Goal: Task Accomplishment & Management: Complete application form

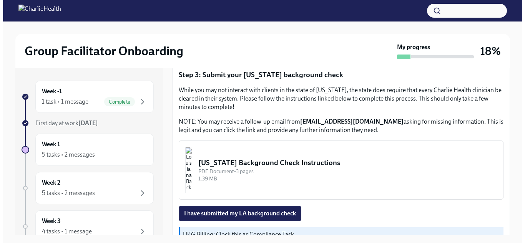
scroll to position [253, 0]
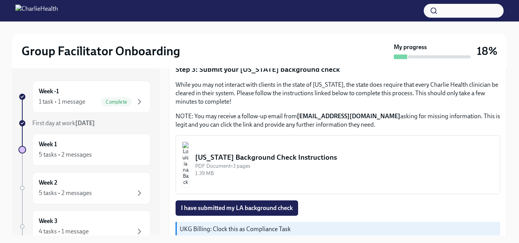
click at [246, 168] on div "PDF Document • 3 pages" at bounding box center [344, 165] width 298 height 7
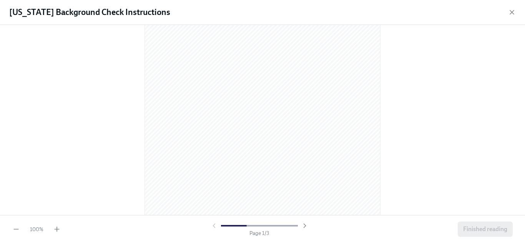
scroll to position [0, 0]
click at [427, 220] on div "100 % Page 1 / 3 Finished reading" at bounding box center [262, 229] width 525 height 28
click at [57, 228] on icon "button" at bounding box center [57, 229] width 8 height 8
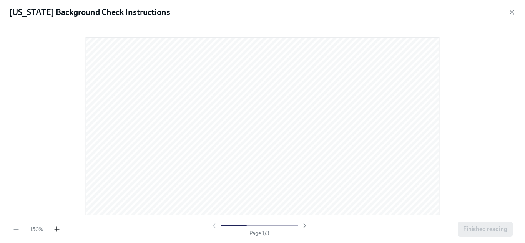
click at [57, 228] on icon "button" at bounding box center [57, 229] width 8 height 8
click at [55, 228] on icon "button" at bounding box center [57, 229] width 8 height 8
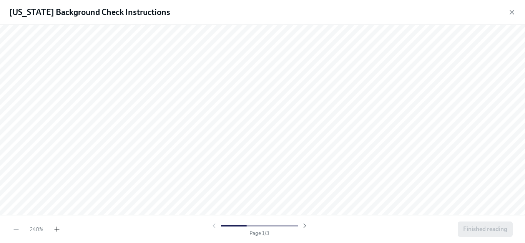
click at [55, 228] on icon "button" at bounding box center [57, 229] width 8 height 8
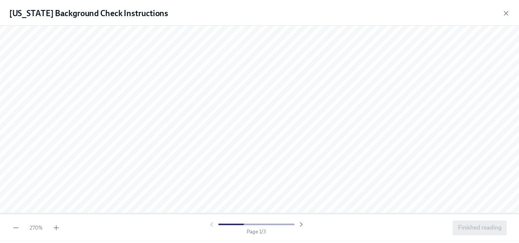
scroll to position [164, 0]
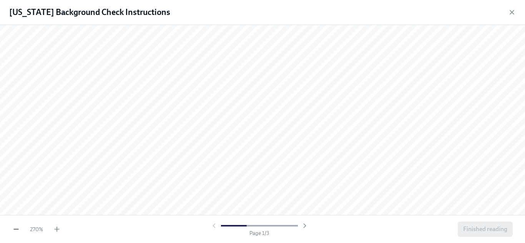
click at [13, 227] on icon "button" at bounding box center [16, 229] width 8 height 8
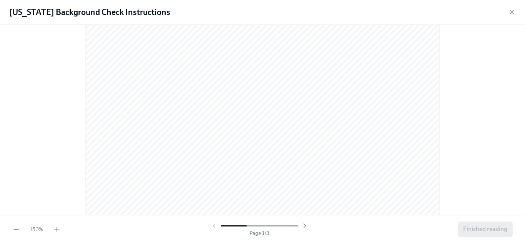
click at [13, 227] on icon "button" at bounding box center [16, 229] width 8 height 8
click at [511, 15] on icon "button" at bounding box center [512, 12] width 8 height 8
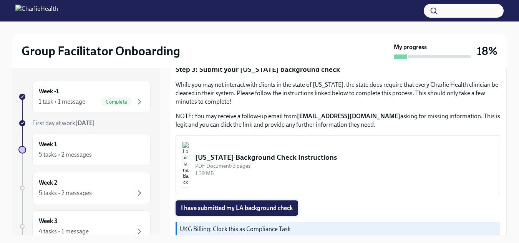
click at [280, 200] on button "I have submitted my LA background check" at bounding box center [237, 207] width 123 height 15
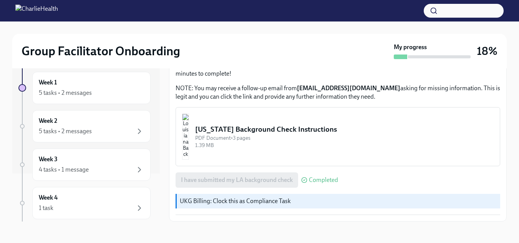
scroll to position [54, 0]
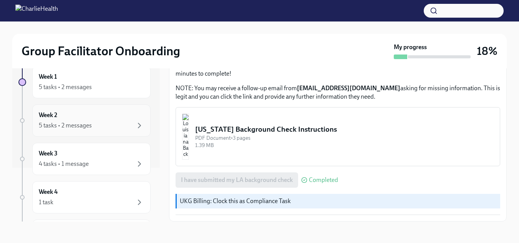
click at [85, 114] on div "Week 2 5 tasks • 2 messages" at bounding box center [91, 120] width 105 height 19
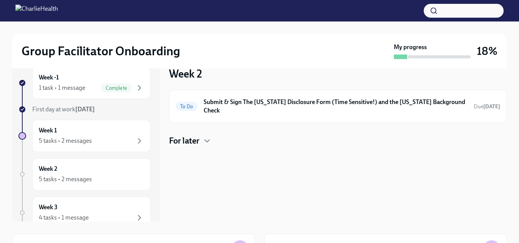
click at [173, 135] on h4 "For later" at bounding box center [184, 141] width 30 height 12
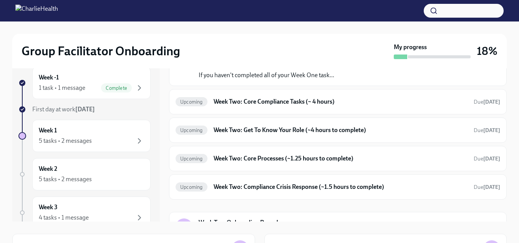
scroll to position [135, 0]
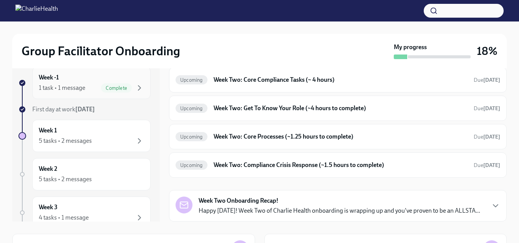
click at [128, 86] on div "Complete" at bounding box center [122, 87] width 43 height 9
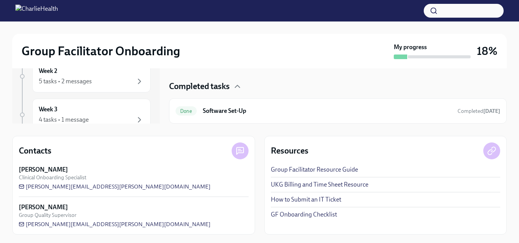
scroll to position [113, 0]
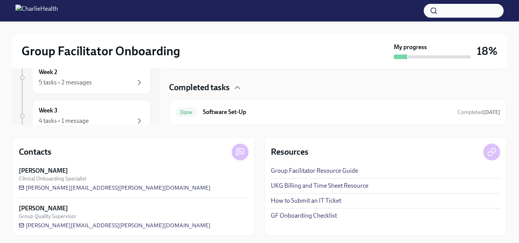
scroll to position [113, 0]
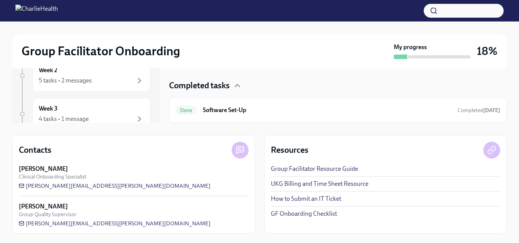
click at [281, 170] on link "Group Facilitator Resource Guide" at bounding box center [314, 169] width 87 height 8
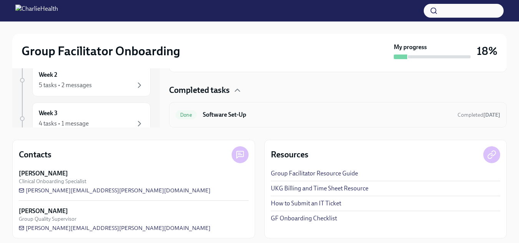
scroll to position [113, 0]
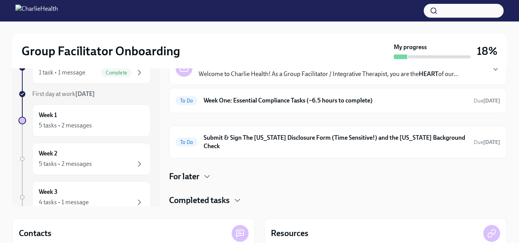
scroll to position [113, 0]
